Goal: Navigation & Orientation: Find specific page/section

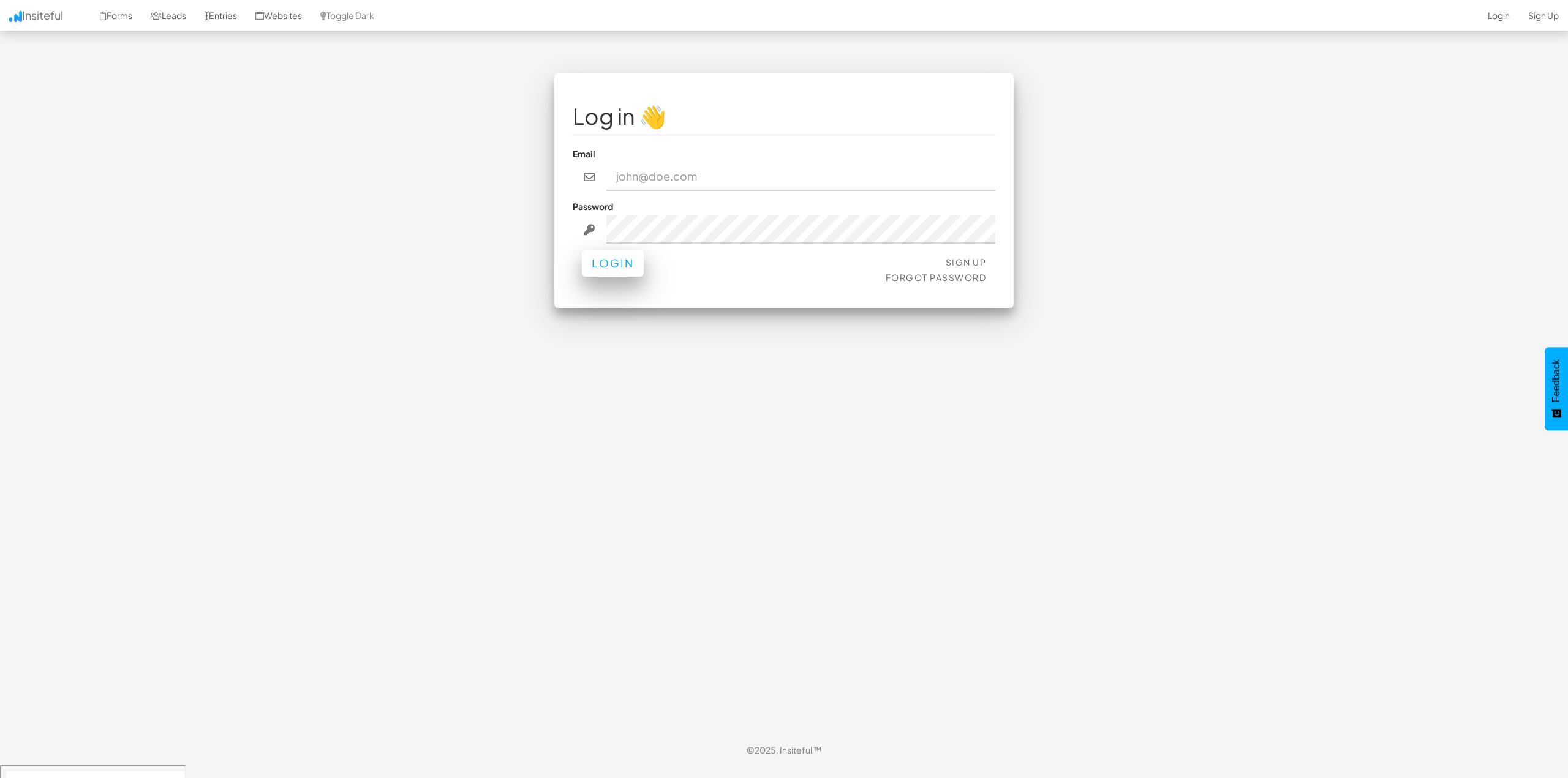
type input "kbrady@hwy9sms.com"
click at [611, 274] on button "Login" at bounding box center [613, 263] width 62 height 27
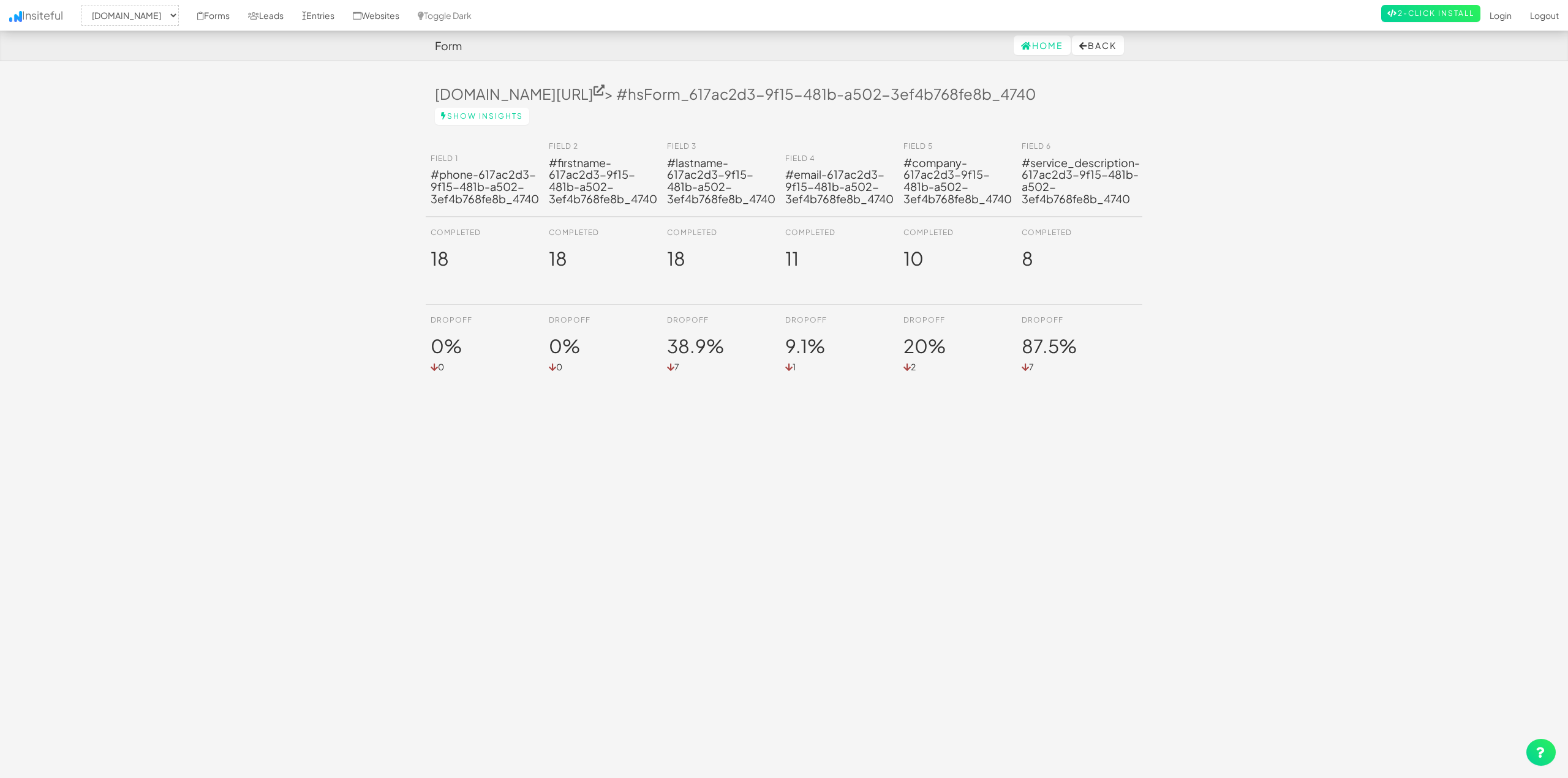
select select "2104"
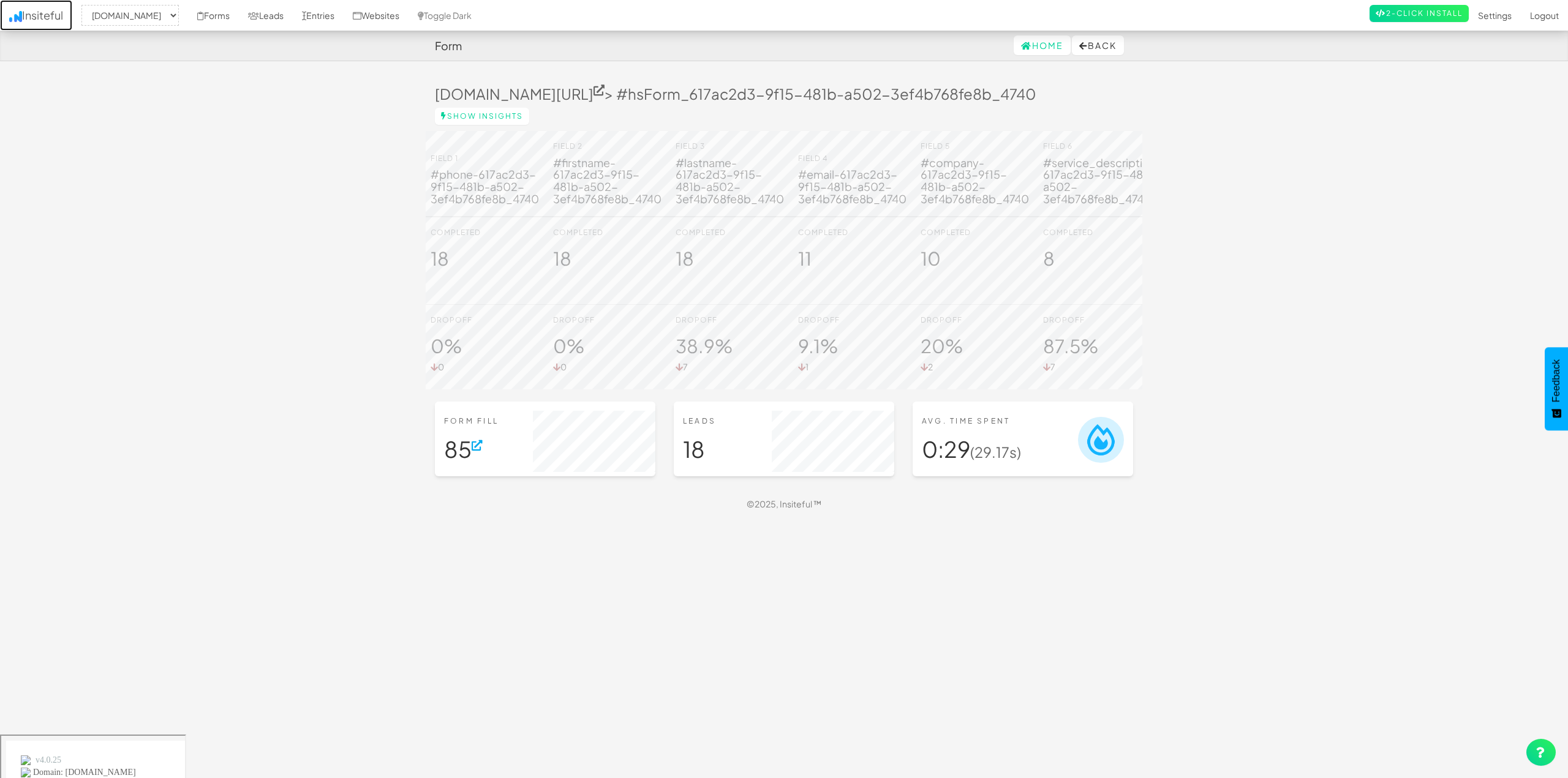
click at [43, 11] on link "Insiteful" at bounding box center [36, 15] width 72 height 31
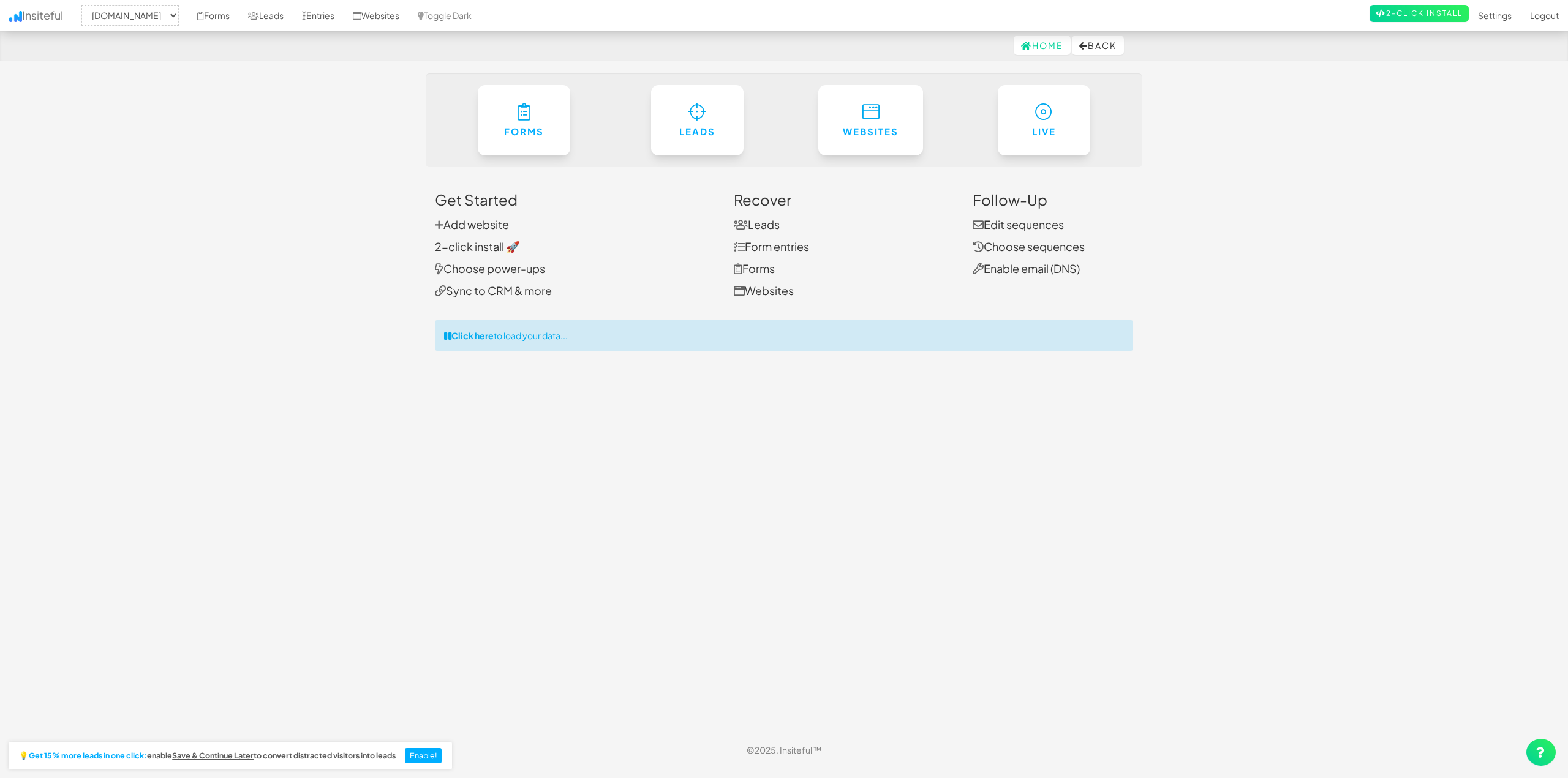
select select "2104"
click at [688, 127] on h6 "Leads" at bounding box center [698, 128] width 45 height 11
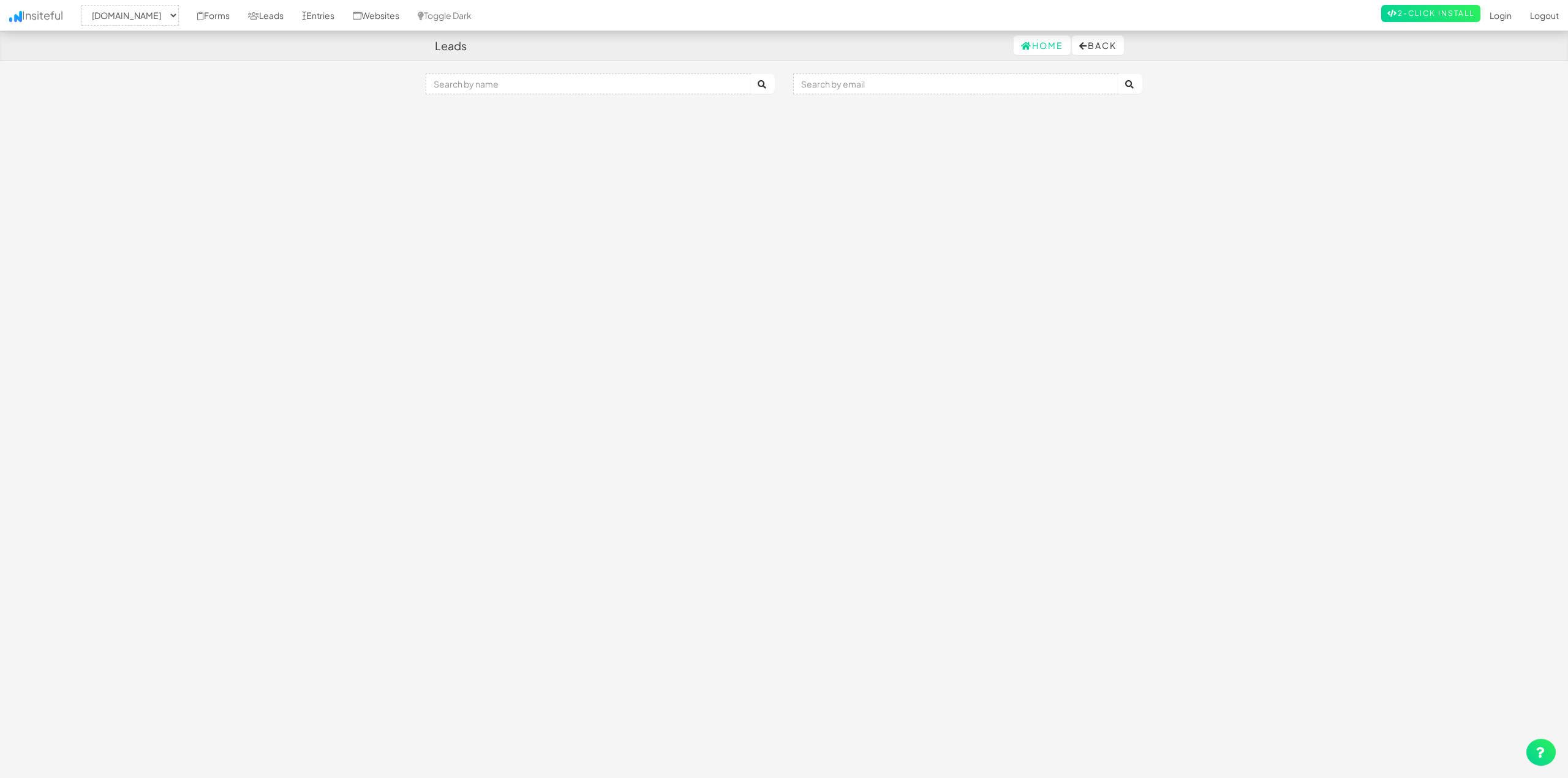
select select "2104"
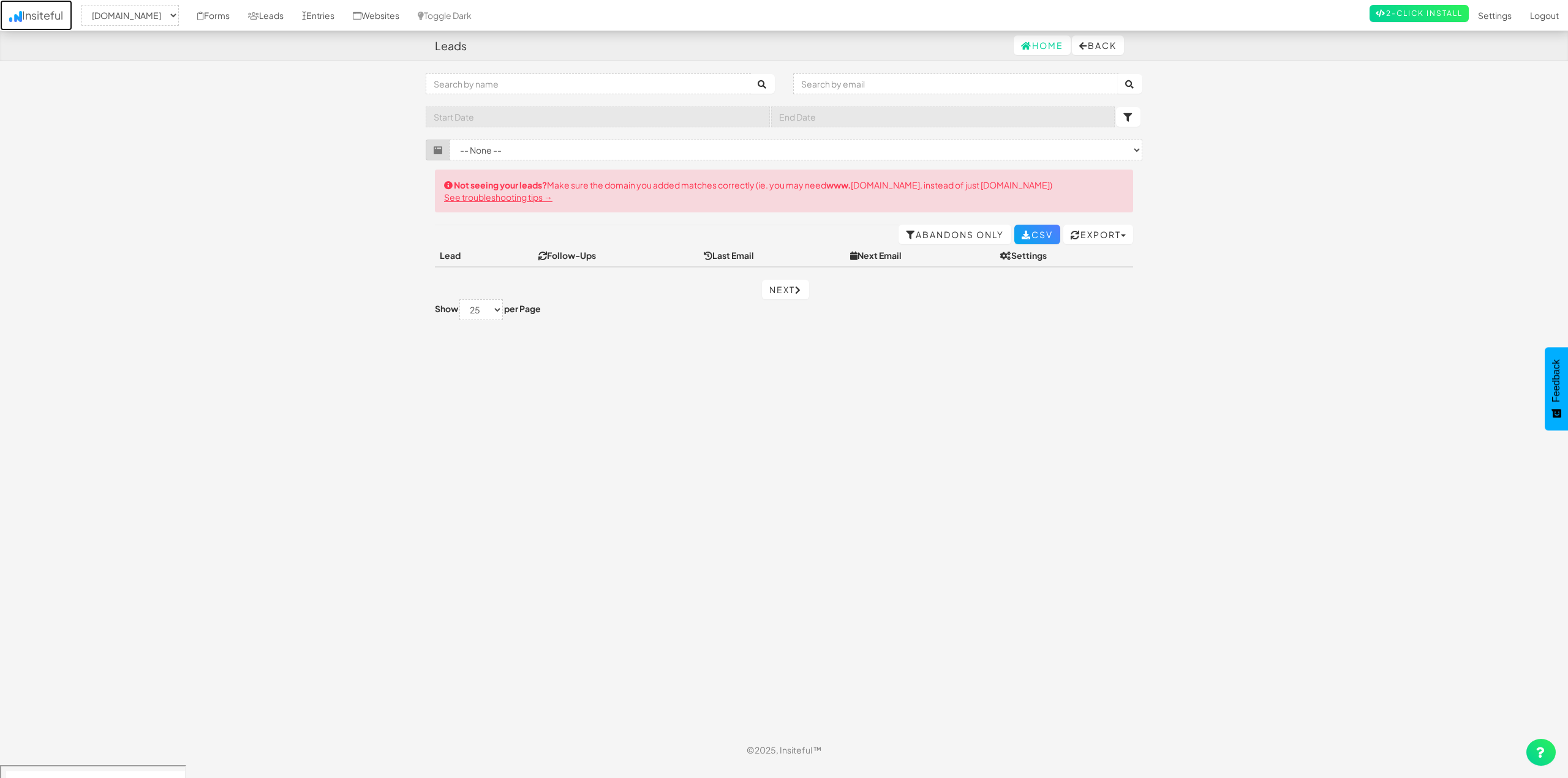
click at [34, 15] on link "Insiteful" at bounding box center [36, 15] width 72 height 31
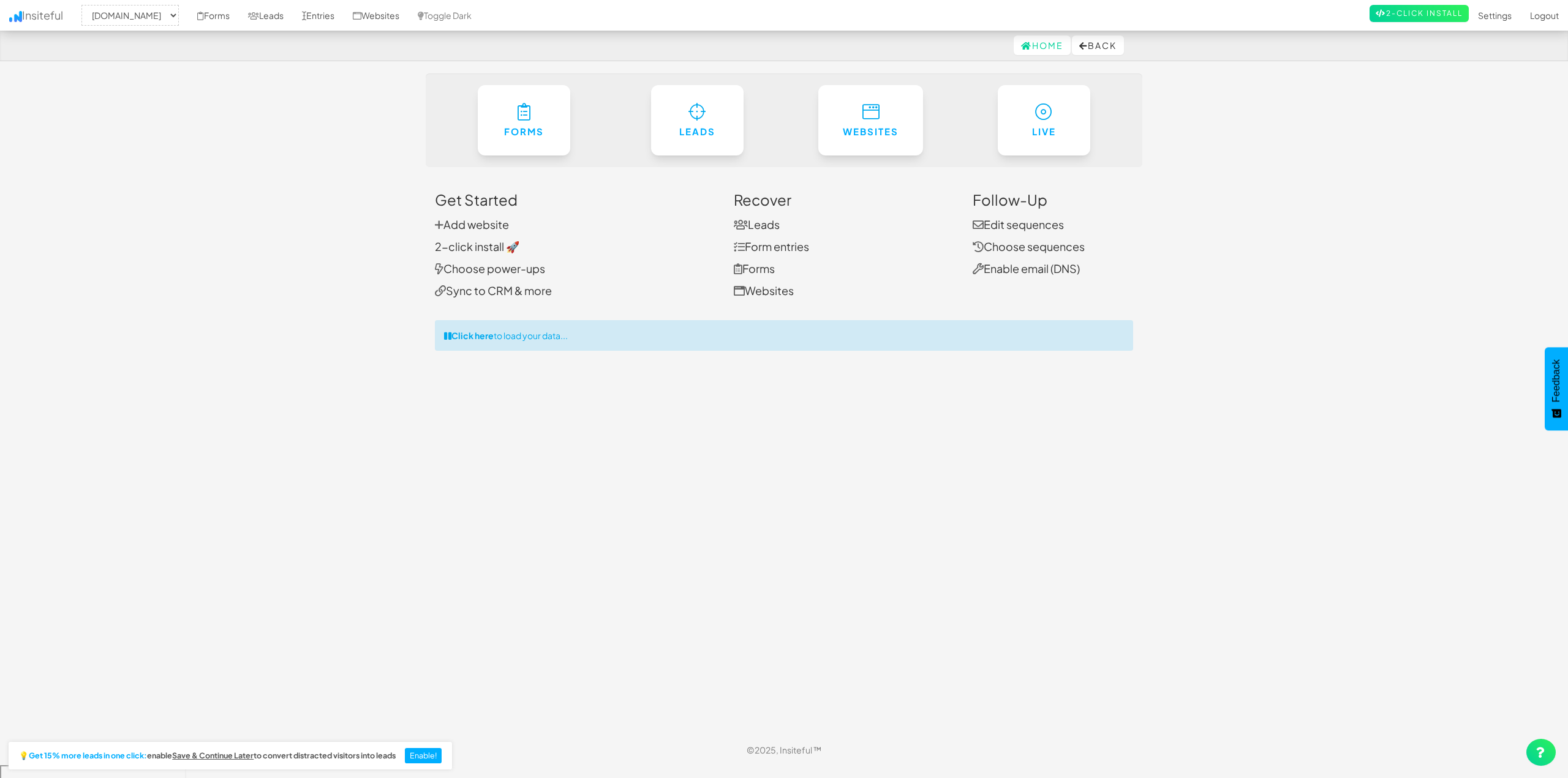
select select "2104"
click at [773, 228] on link "Leads" at bounding box center [757, 224] width 46 height 14
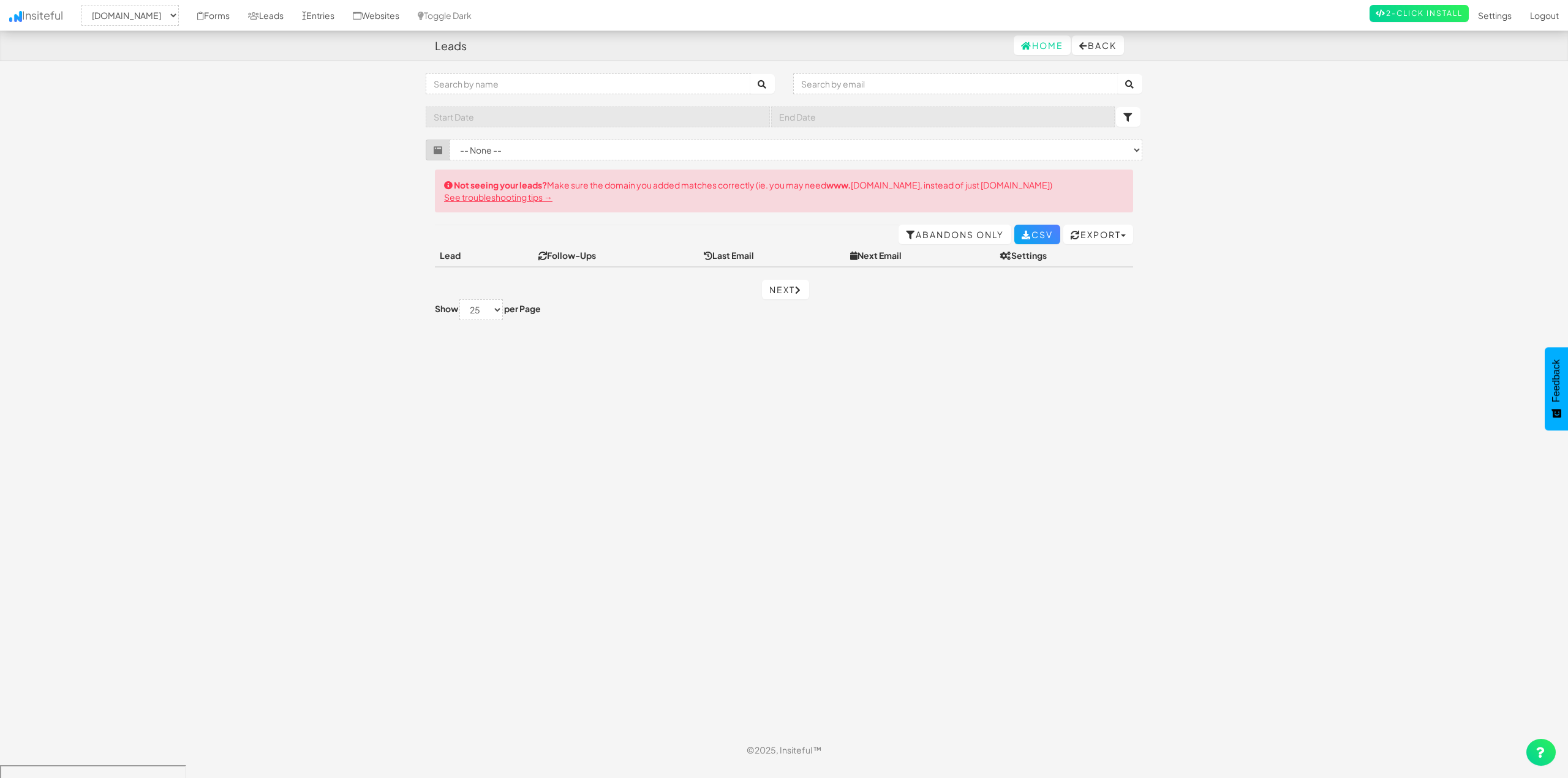
select select "2104"
click at [511, 148] on select "-- None --" at bounding box center [796, 150] width 693 height 21
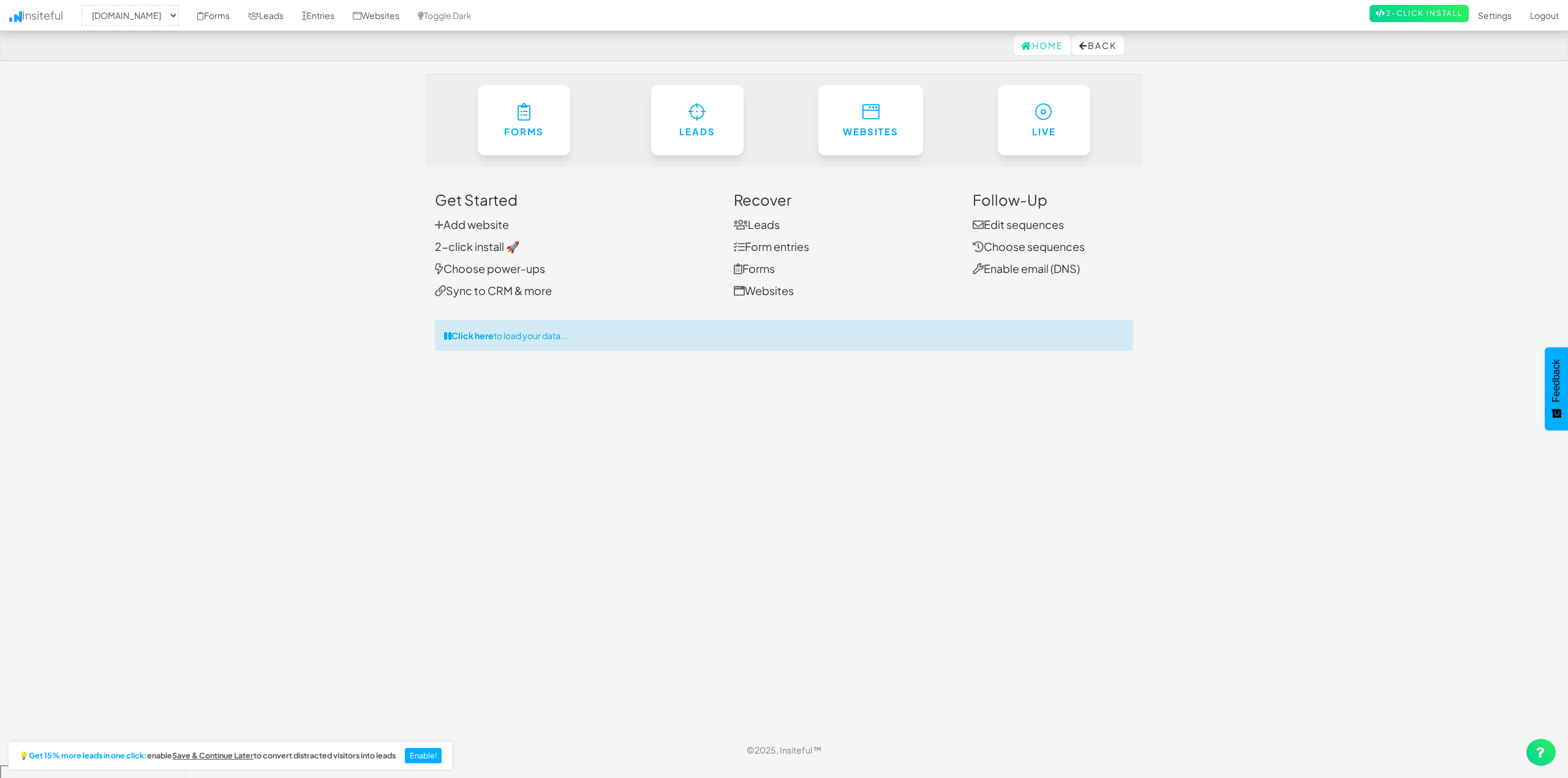
select select "2104"
click at [527, 121] on link "Forms" at bounding box center [524, 117] width 95 height 71
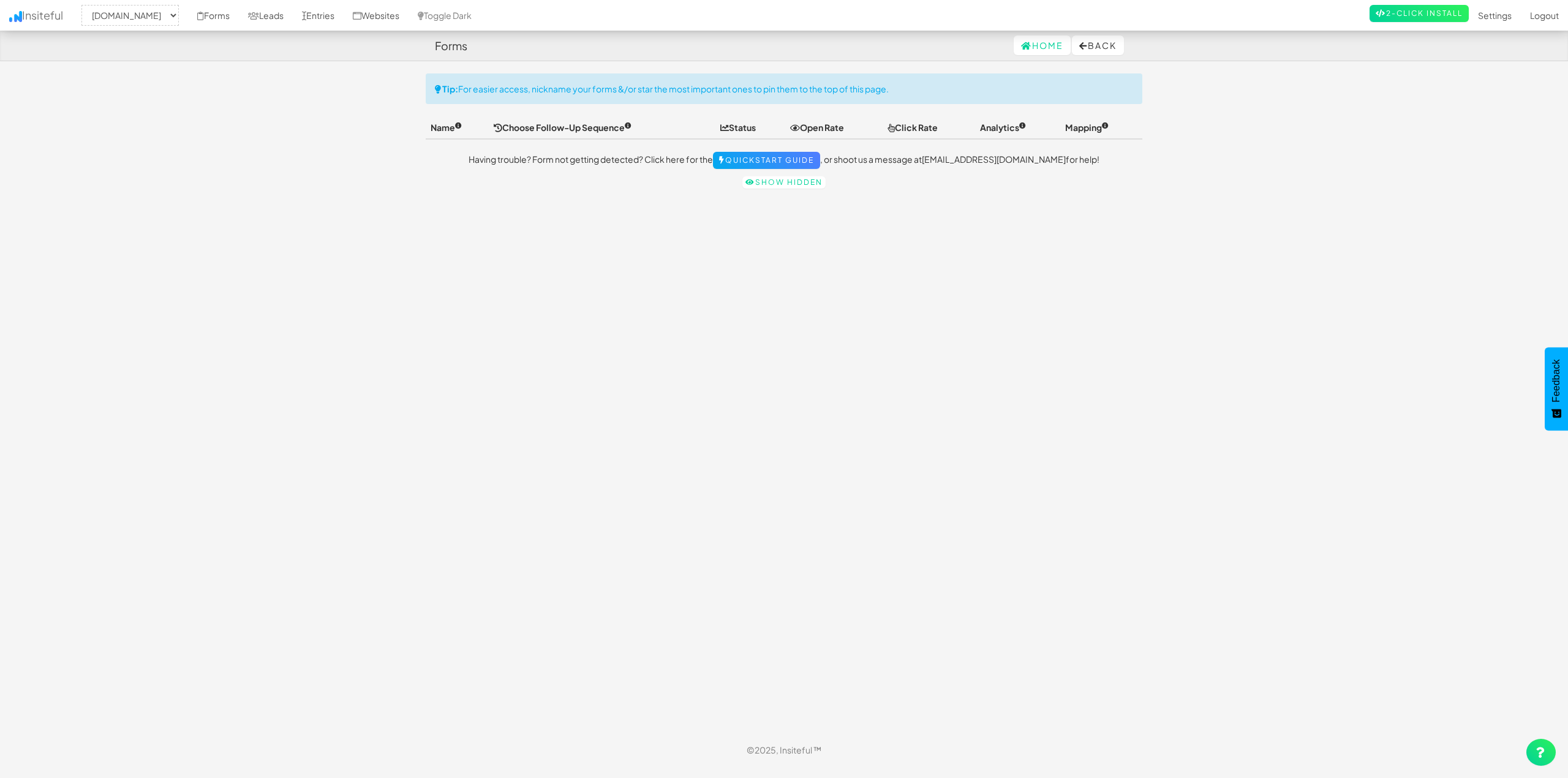
select select "2104"
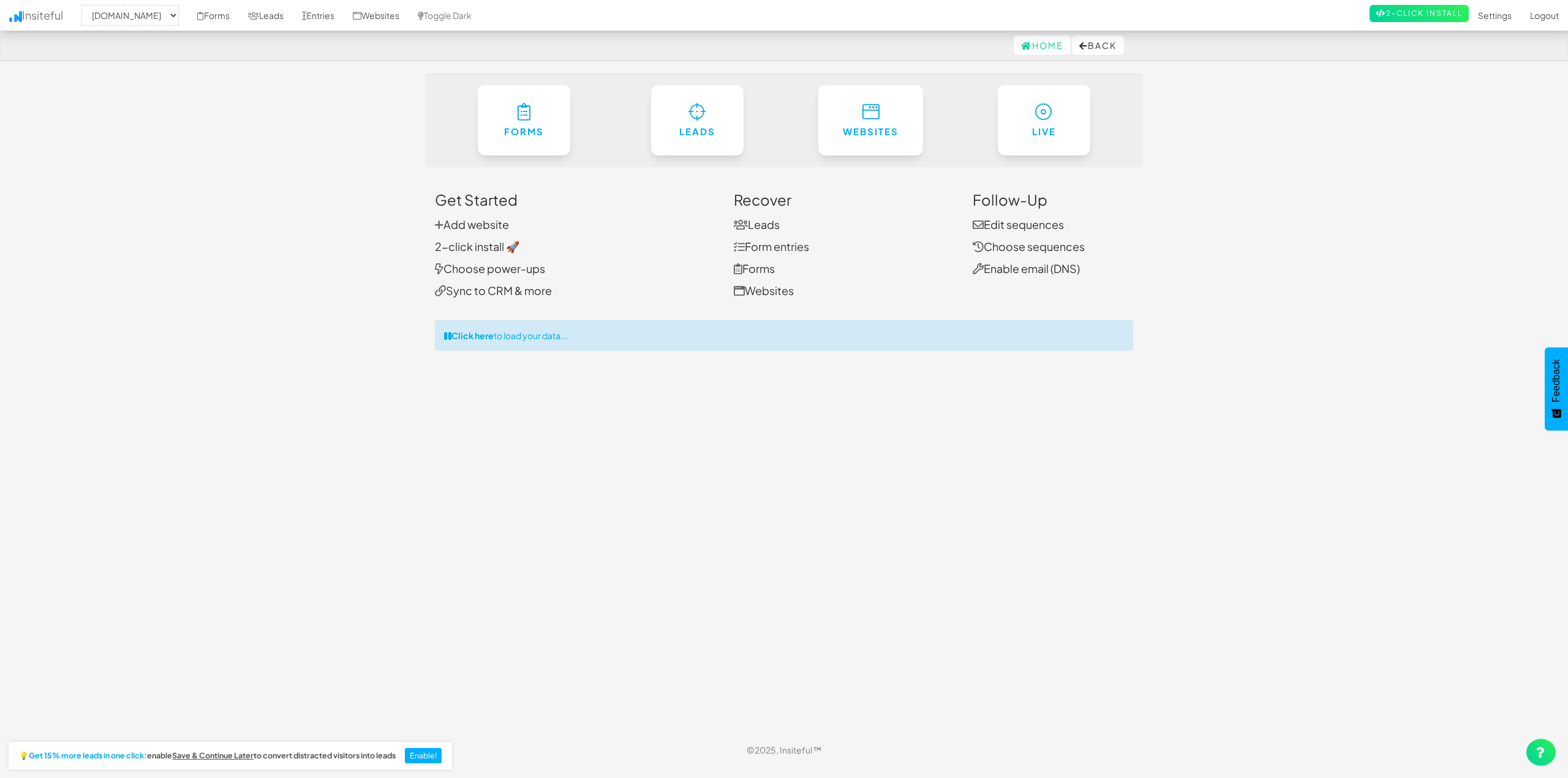
select select "2104"
click at [1043, 113] on icon at bounding box center [1043, 108] width 18 height 18
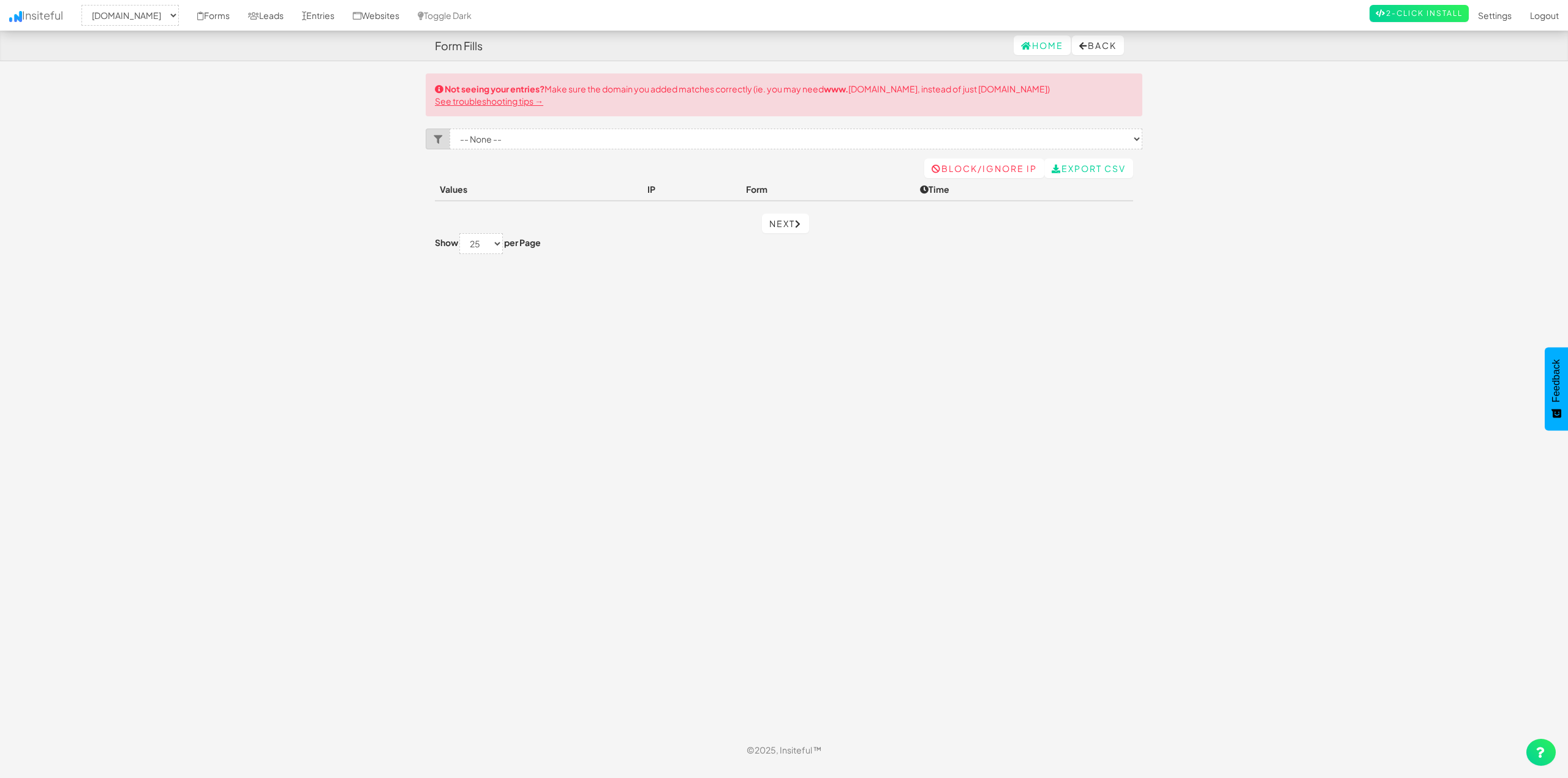
select select "2104"
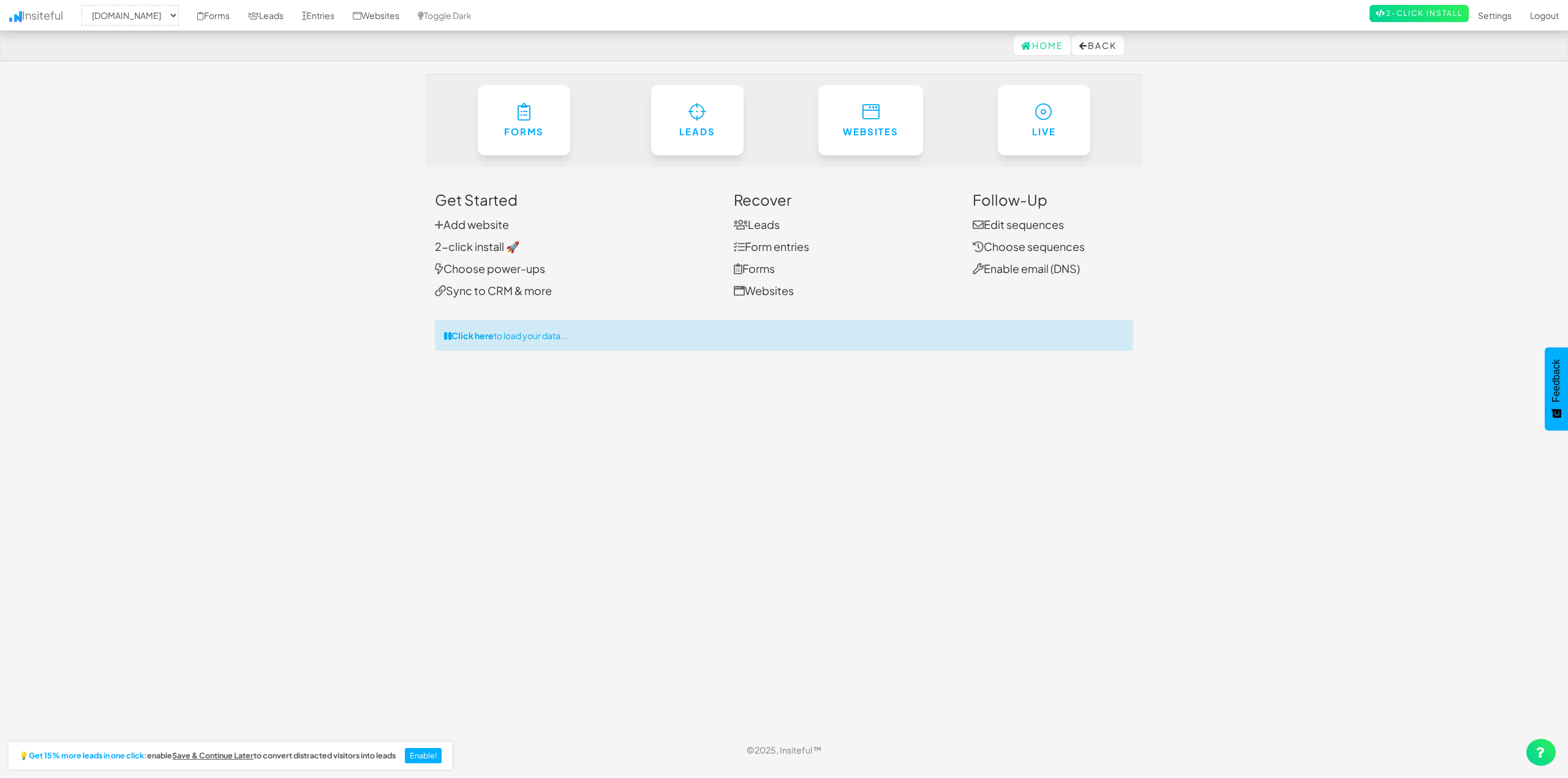
select select "2104"
click at [869, 115] on icon at bounding box center [870, 108] width 18 height 18
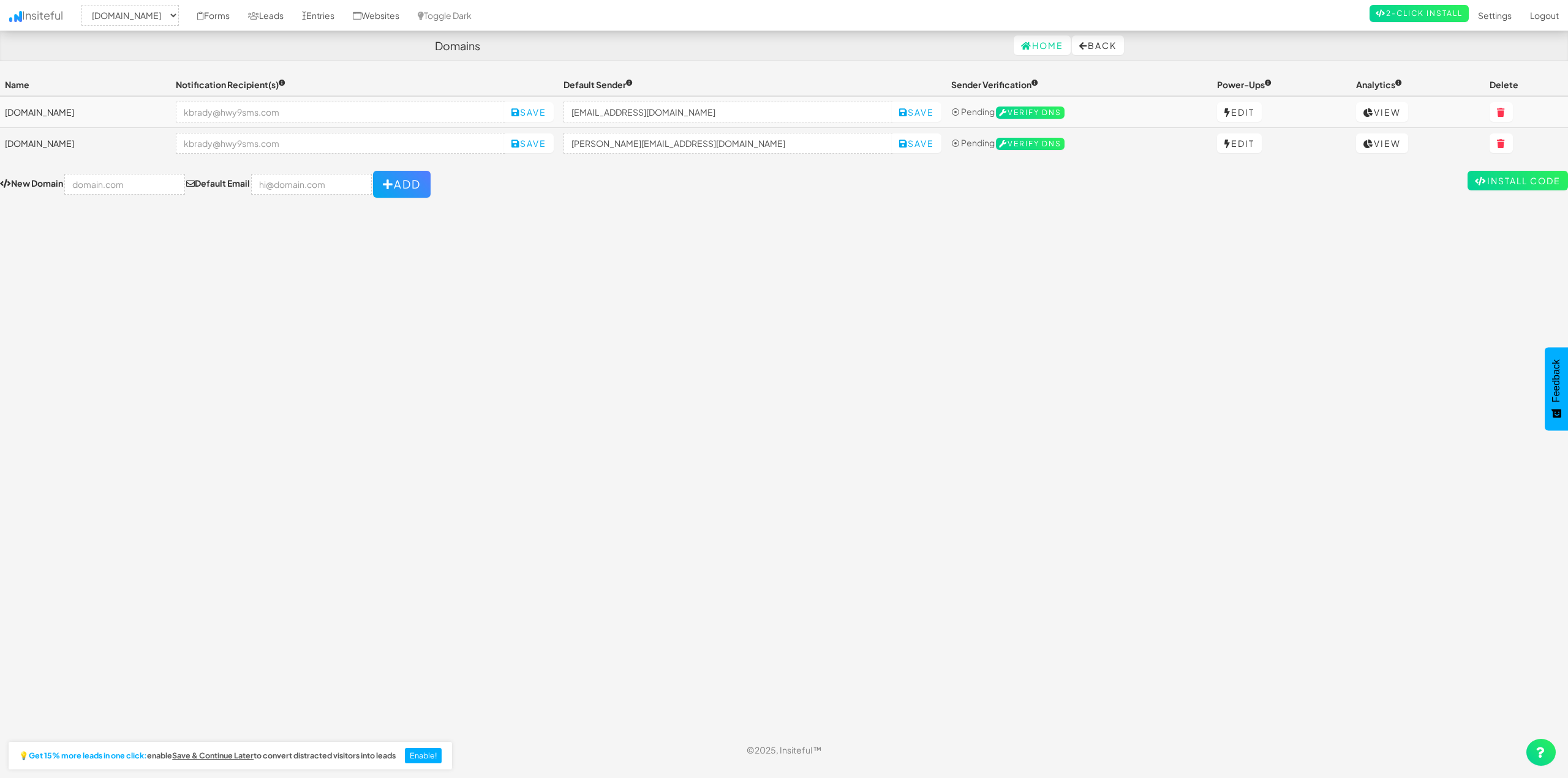
select select "2104"
click at [1372, 113] on link "View" at bounding box center [1382, 112] width 52 height 20
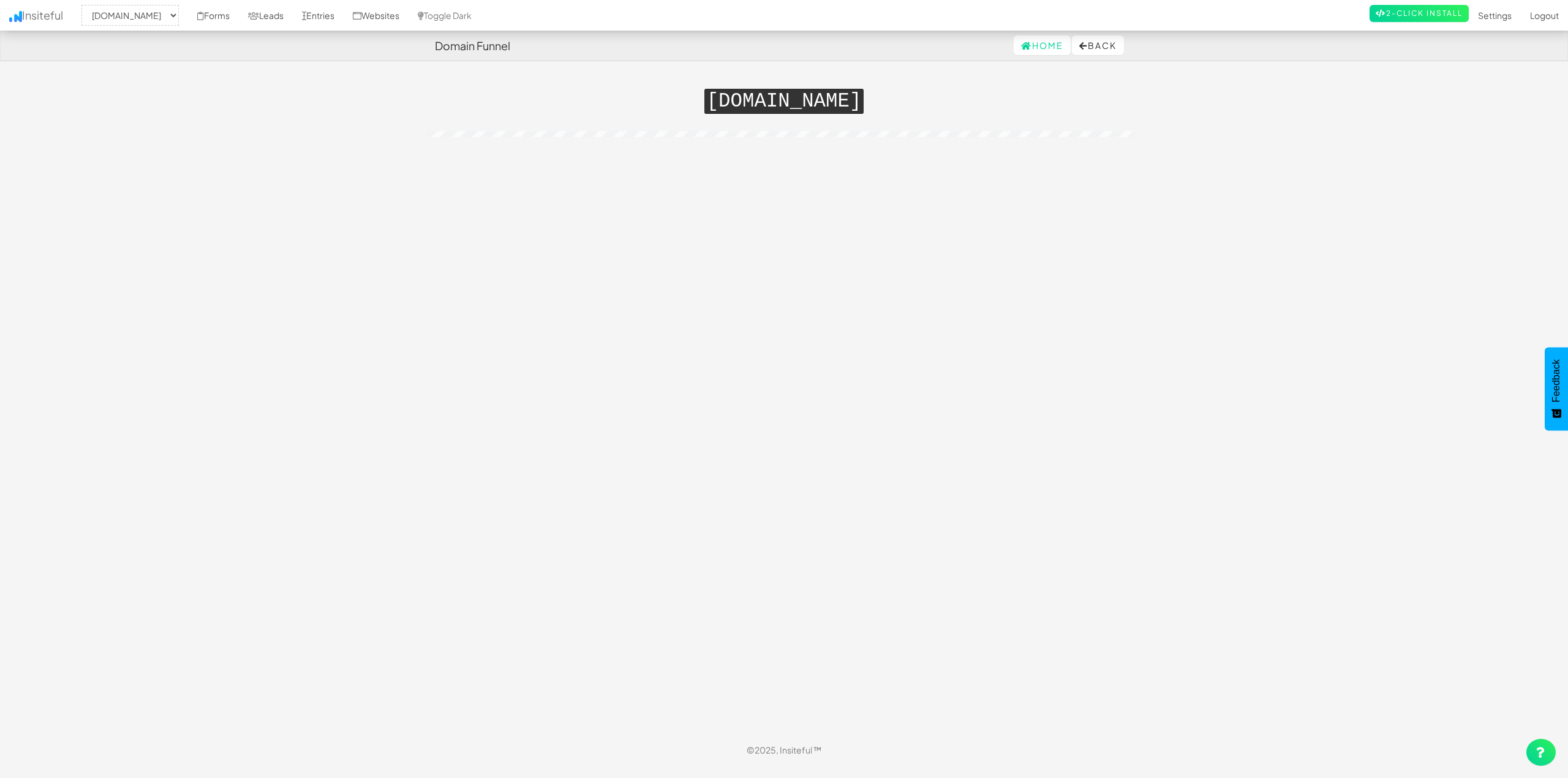
select select "2104"
click at [1094, 47] on button "Back" at bounding box center [1098, 46] width 52 height 20
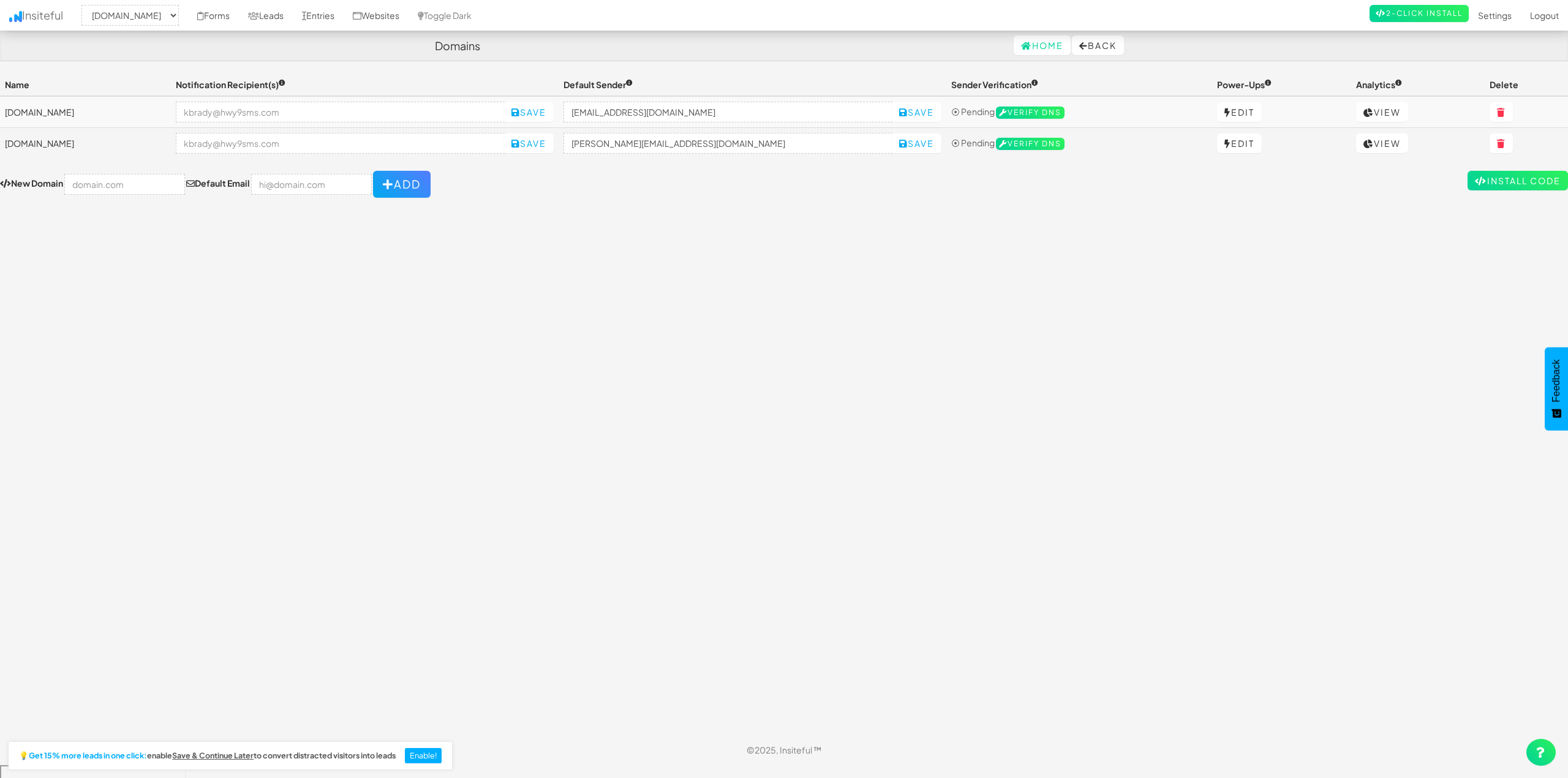
select select "2104"
click at [1367, 143] on link "View" at bounding box center [1382, 143] width 52 height 20
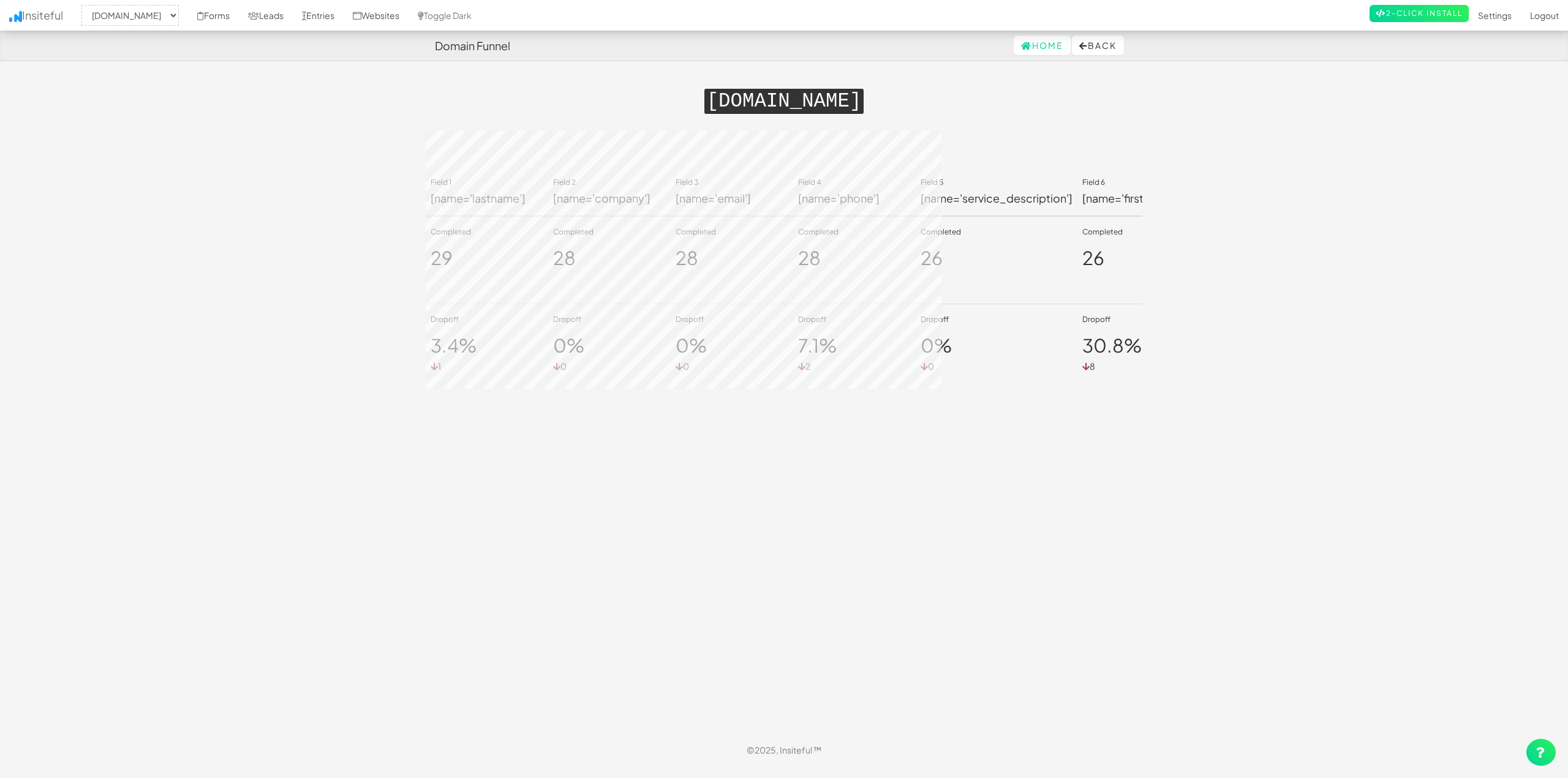
select select "2104"
